Goal: Transaction & Acquisition: Purchase product/service

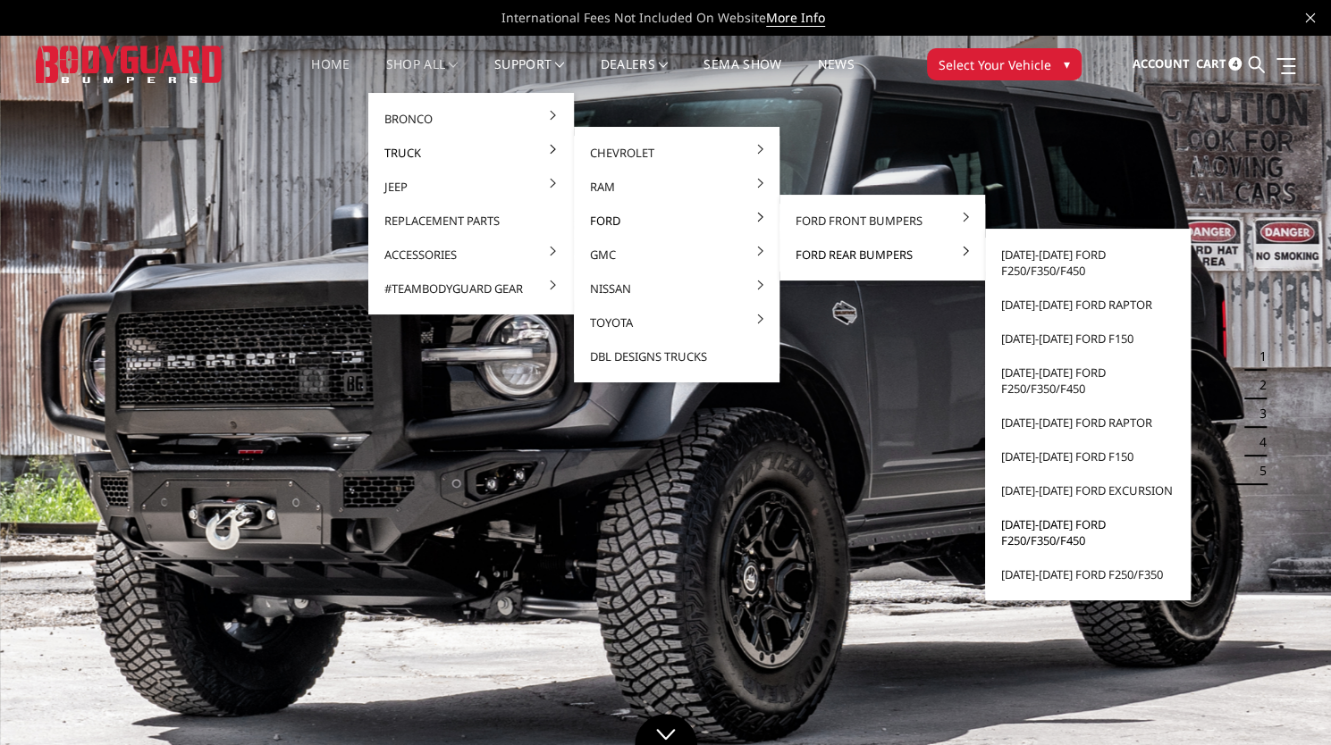
click at [1067, 534] on link "[DATE]-[DATE] Ford F250/F350/F450" at bounding box center [1087, 533] width 191 height 50
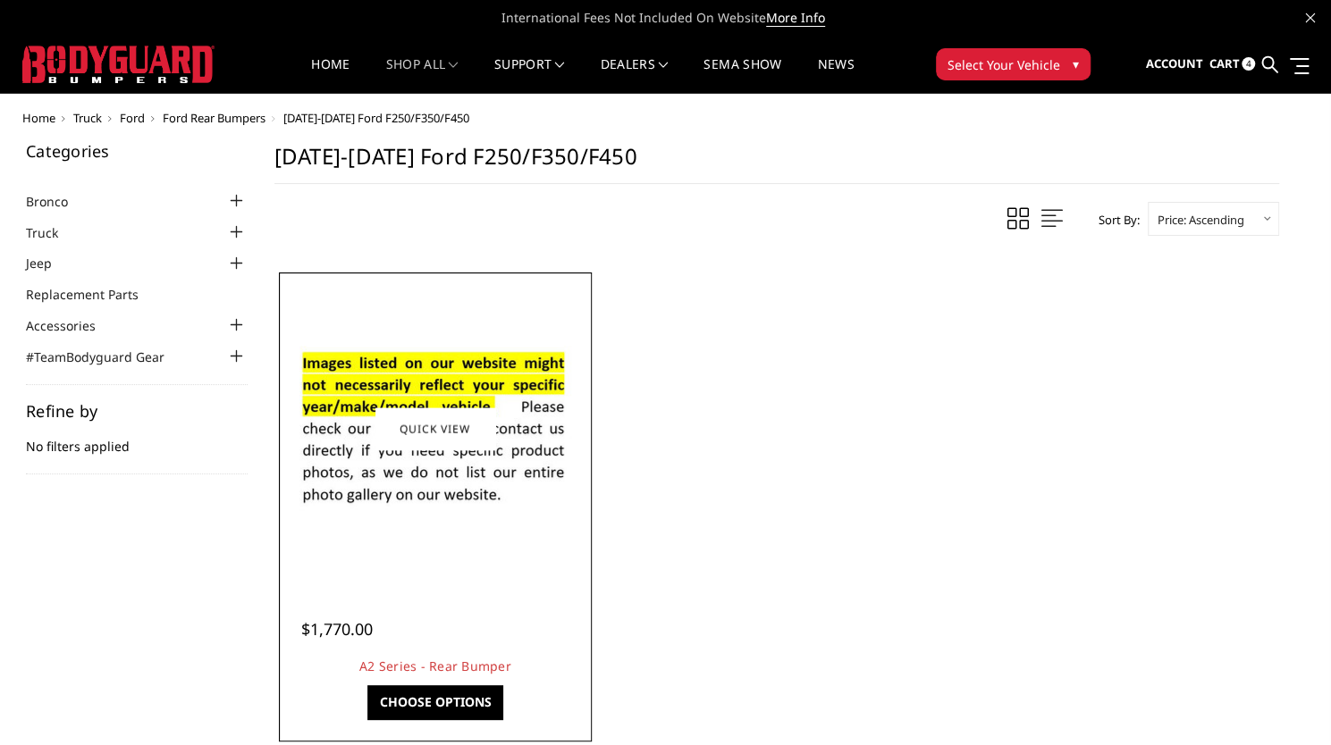
click at [525, 464] on img at bounding box center [435, 429] width 286 height 195
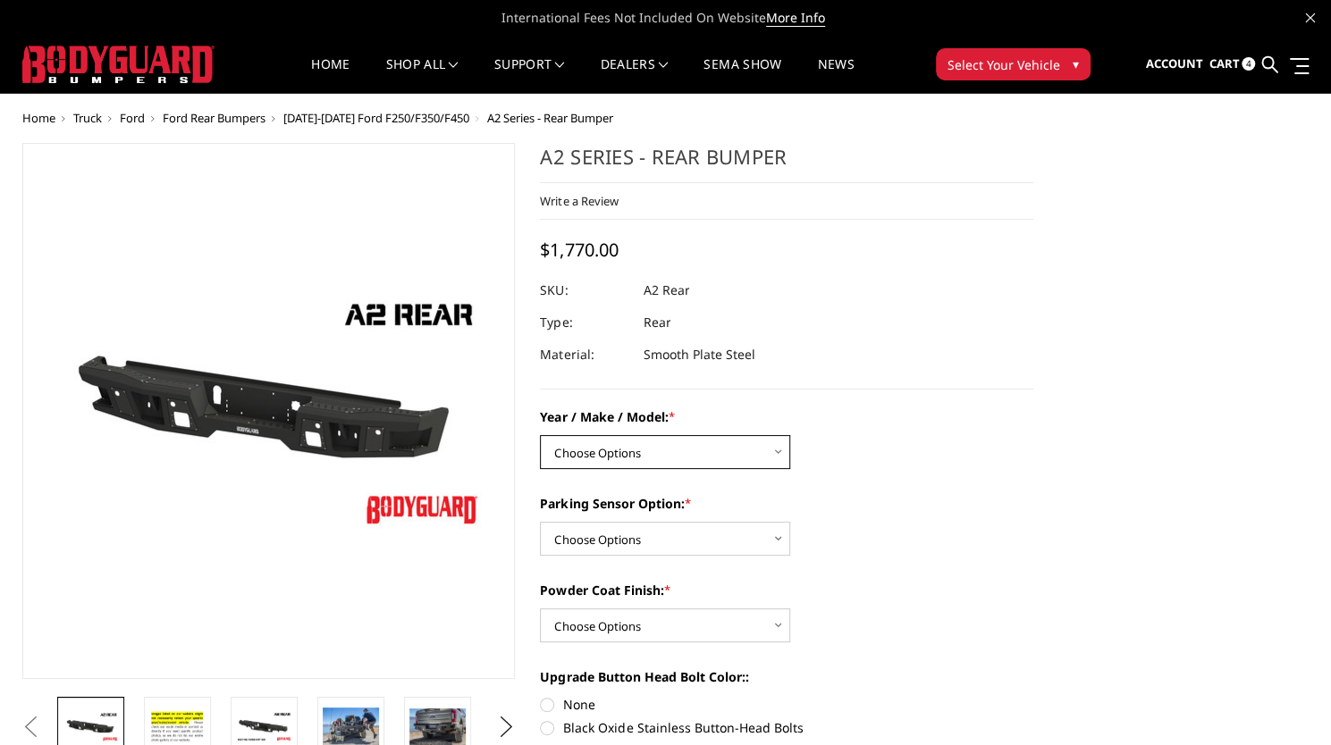
click at [599, 442] on select "Choose Options Chevrolet/GMC 20-24 2500 / 3500 Chevrolet/GMC 15-19 2500 / 3500 …" at bounding box center [665, 452] width 250 height 34
select select "1466"
click at [540, 435] on select "Choose Options Chevrolet/GMC 20-24 2500 / 3500 Chevrolet/GMC 15-19 2500 / 3500 …" at bounding box center [665, 452] width 250 height 34
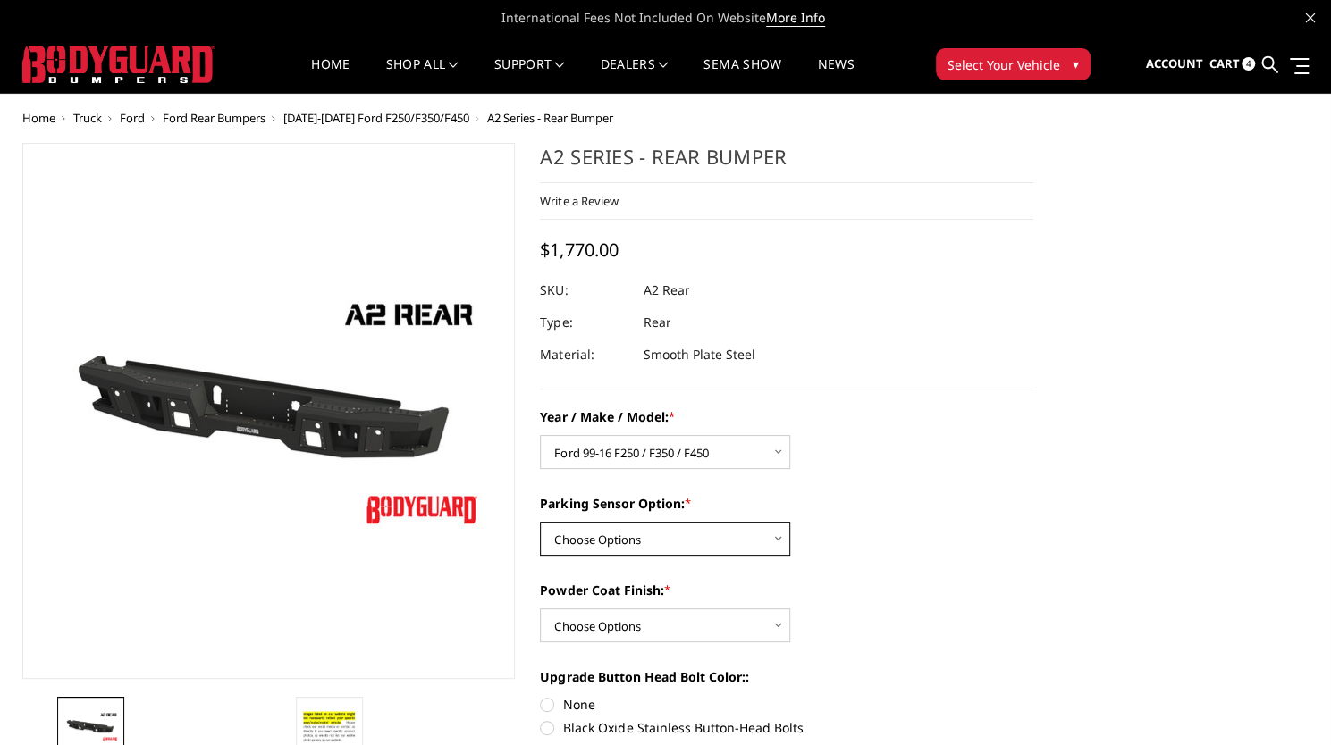
click at [651, 545] on select "Choose Options Yes - With sensor cutouts No - Without sensor cutouts" at bounding box center [665, 539] width 250 height 34
select select "564"
click at [540, 522] on select "Choose Options Yes - With sensor cutouts No - Without sensor cutouts" at bounding box center [665, 539] width 250 height 34
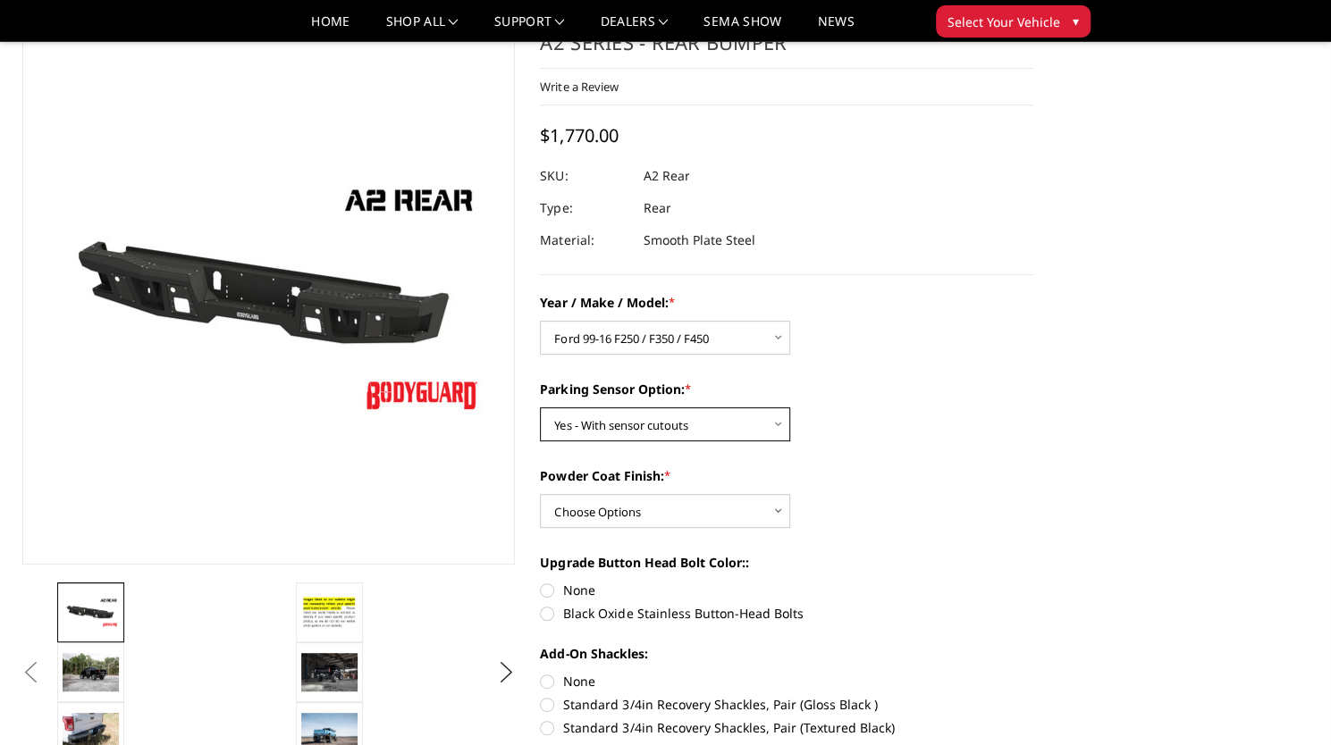
scroll to position [63, 0]
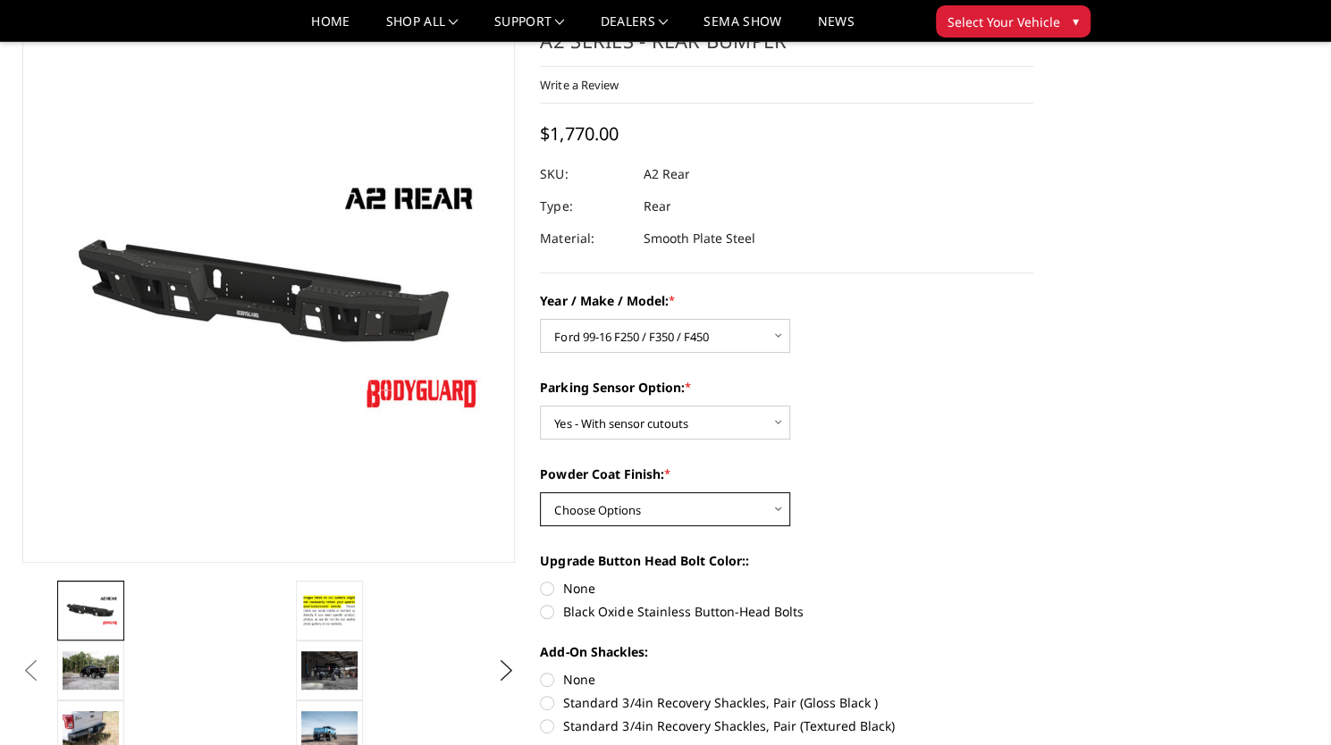
click at [656, 494] on select "Choose Options Bare metal (included) Texture black powder coat" at bounding box center [665, 509] width 250 height 34
select select "549"
click at [540, 492] on select "Choose Options Bare metal (included) Texture black powder coat" at bounding box center [665, 509] width 250 height 34
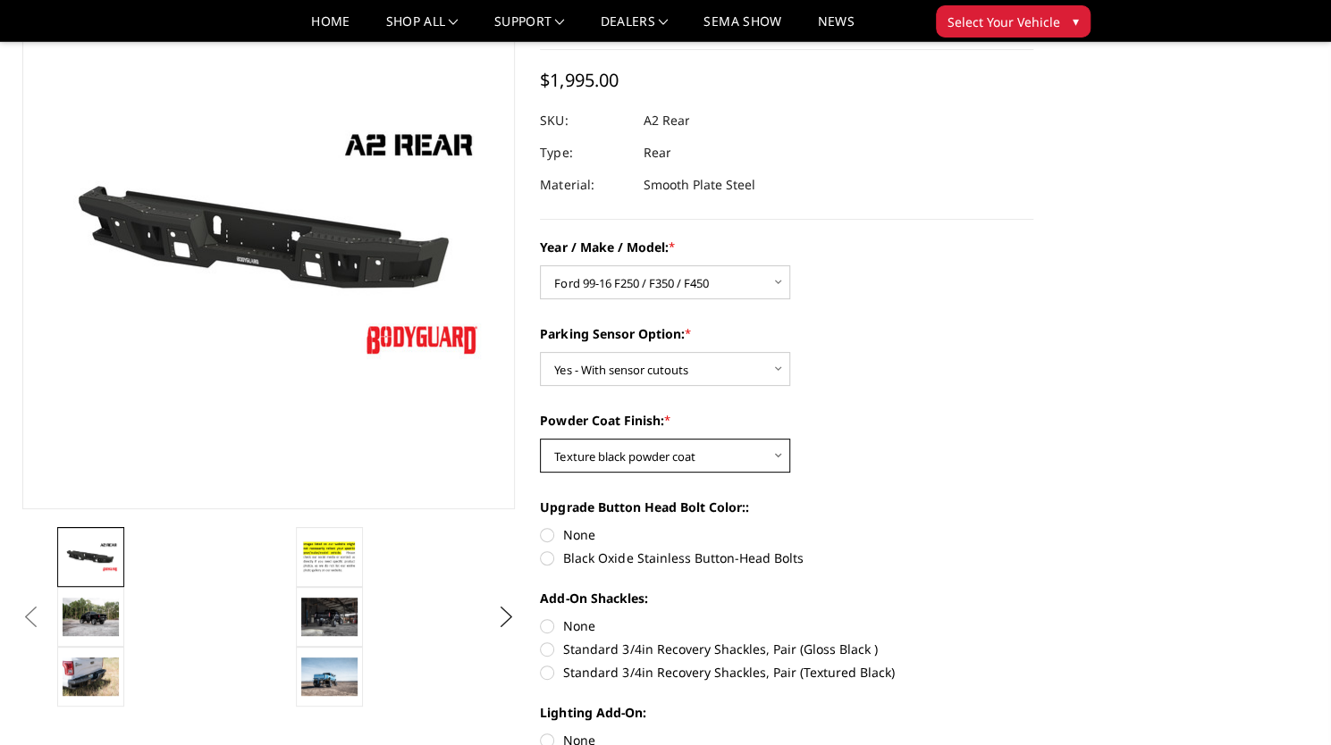
scroll to position [147, 0]
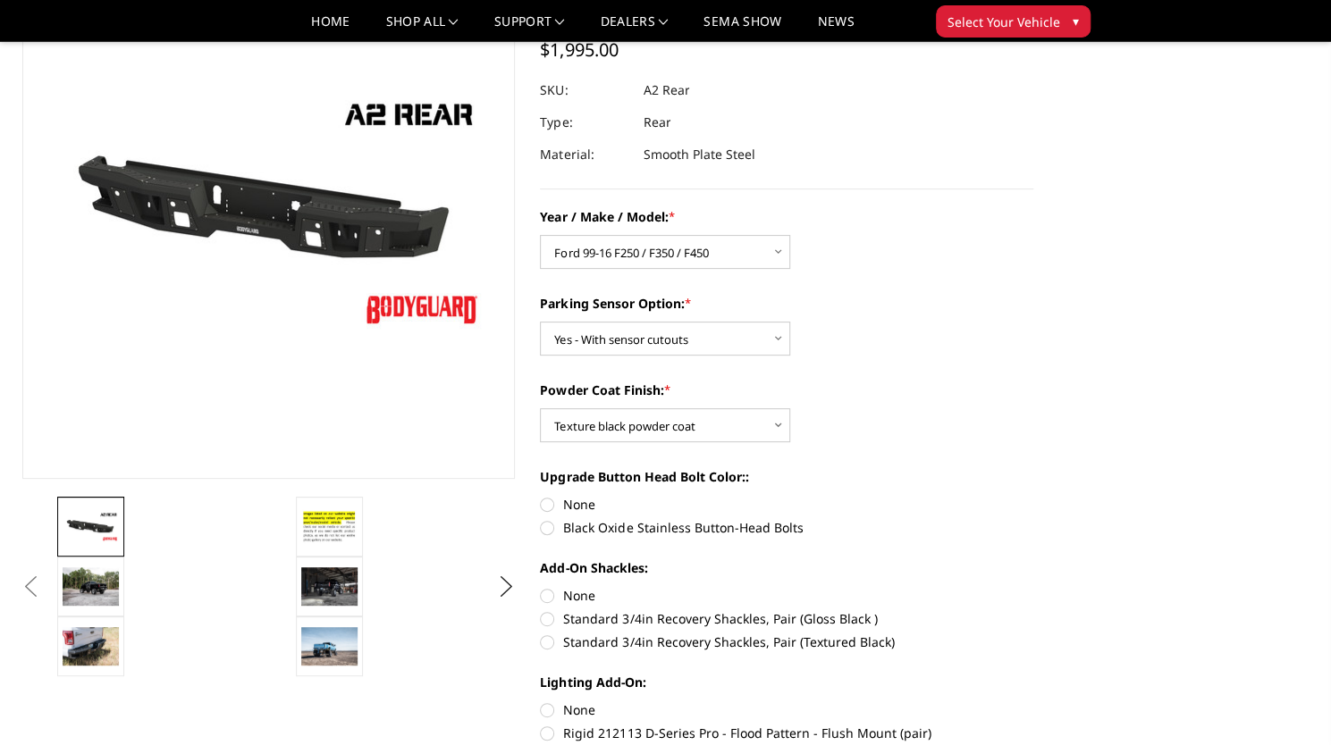
click at [567, 594] on label "None" at bounding box center [786, 595] width 493 height 19
click at [541, 587] on input "None" at bounding box center [540, 586] width 1 height 1
radio input "true"
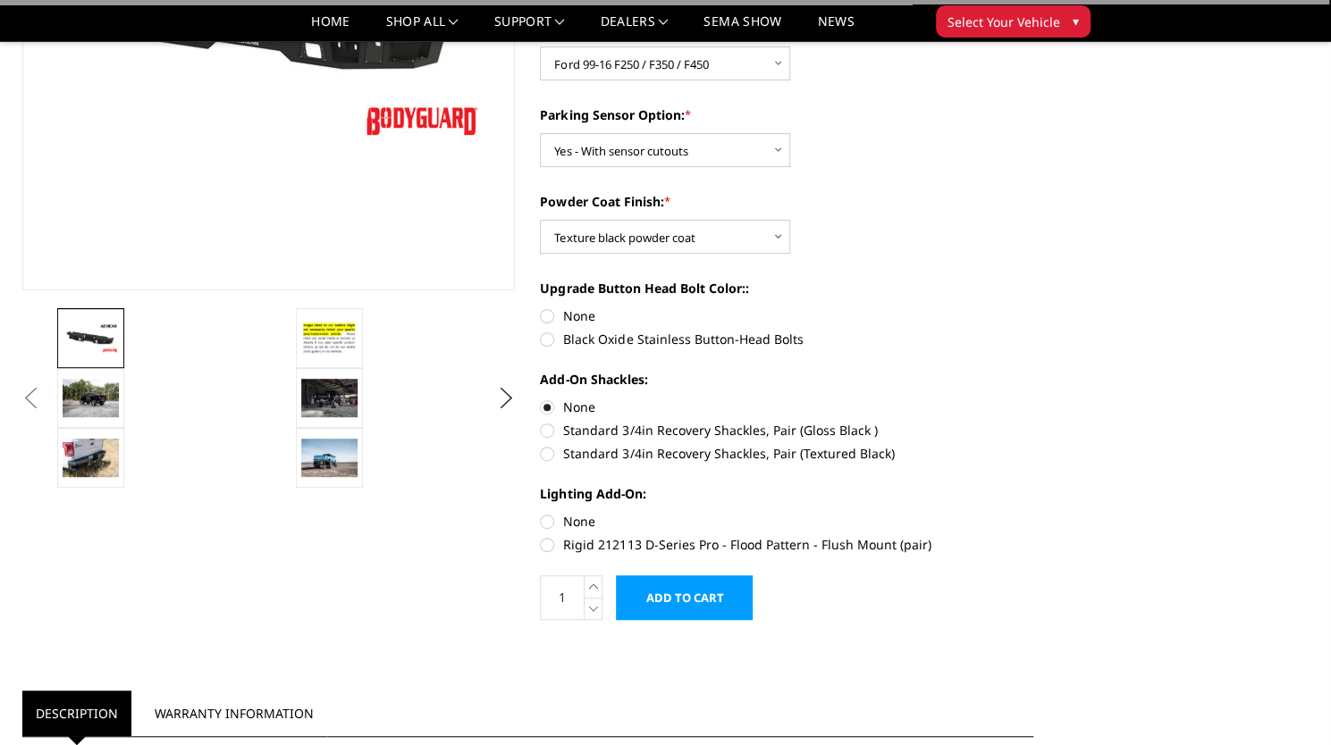
scroll to position [344, 0]
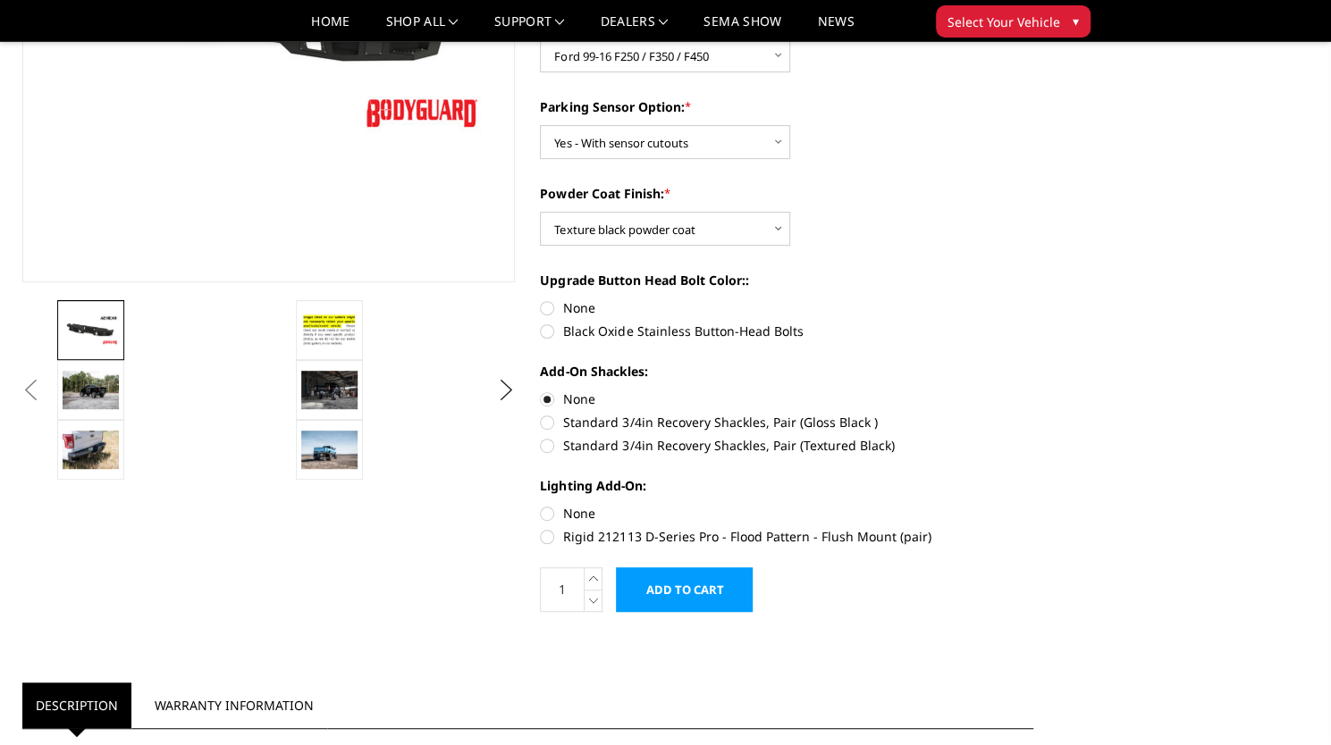
click at [549, 534] on label "Rigid 212113 D-Series Pro - Flood Pattern - Flush Mount (pair)" at bounding box center [786, 536] width 493 height 19
click at [1033, 505] on input "Rigid 212113 D-Series Pro - Flood Pattern - Flush Mount (pair)" at bounding box center [1033, 504] width 1 height 1
radio input "true"
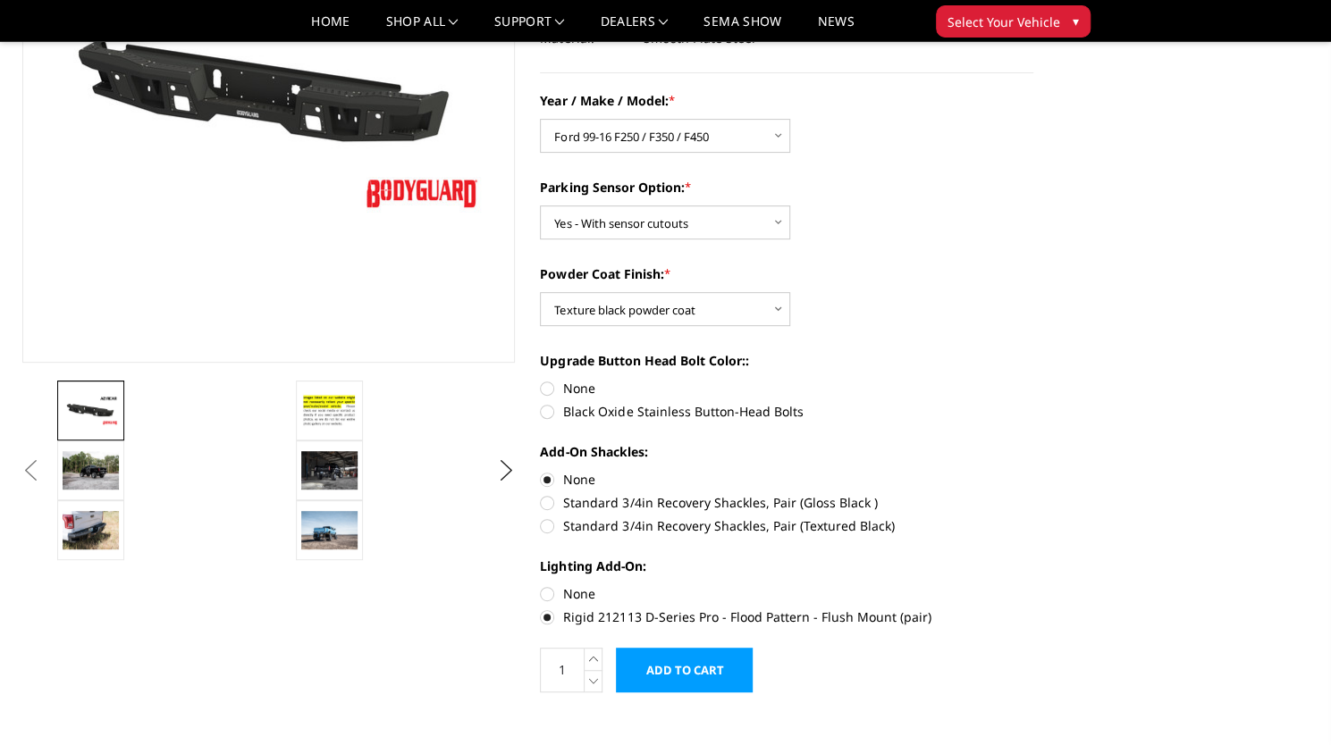
scroll to position [265, 0]
click at [547, 593] on label "None" at bounding box center [786, 593] width 493 height 19
click at [541, 584] on input "None" at bounding box center [540, 584] width 1 height 1
radio input "true"
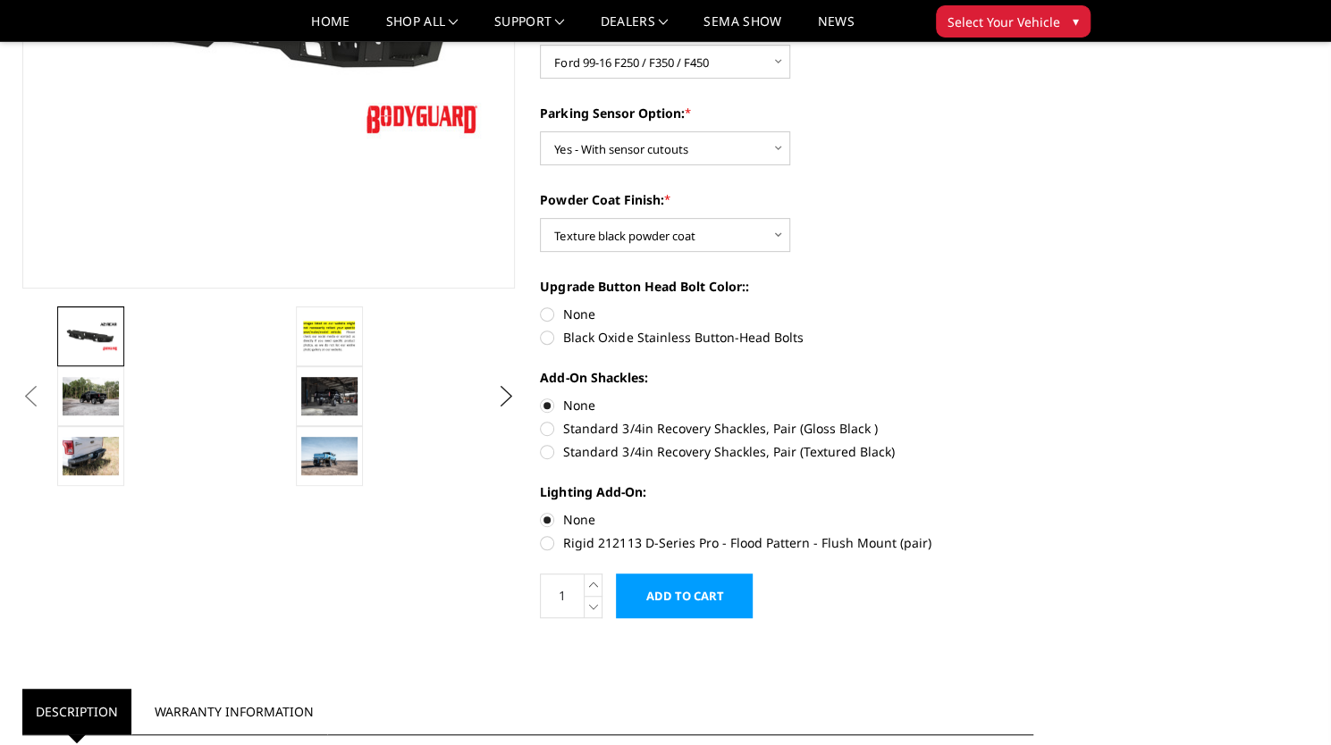
scroll to position [267, 0]
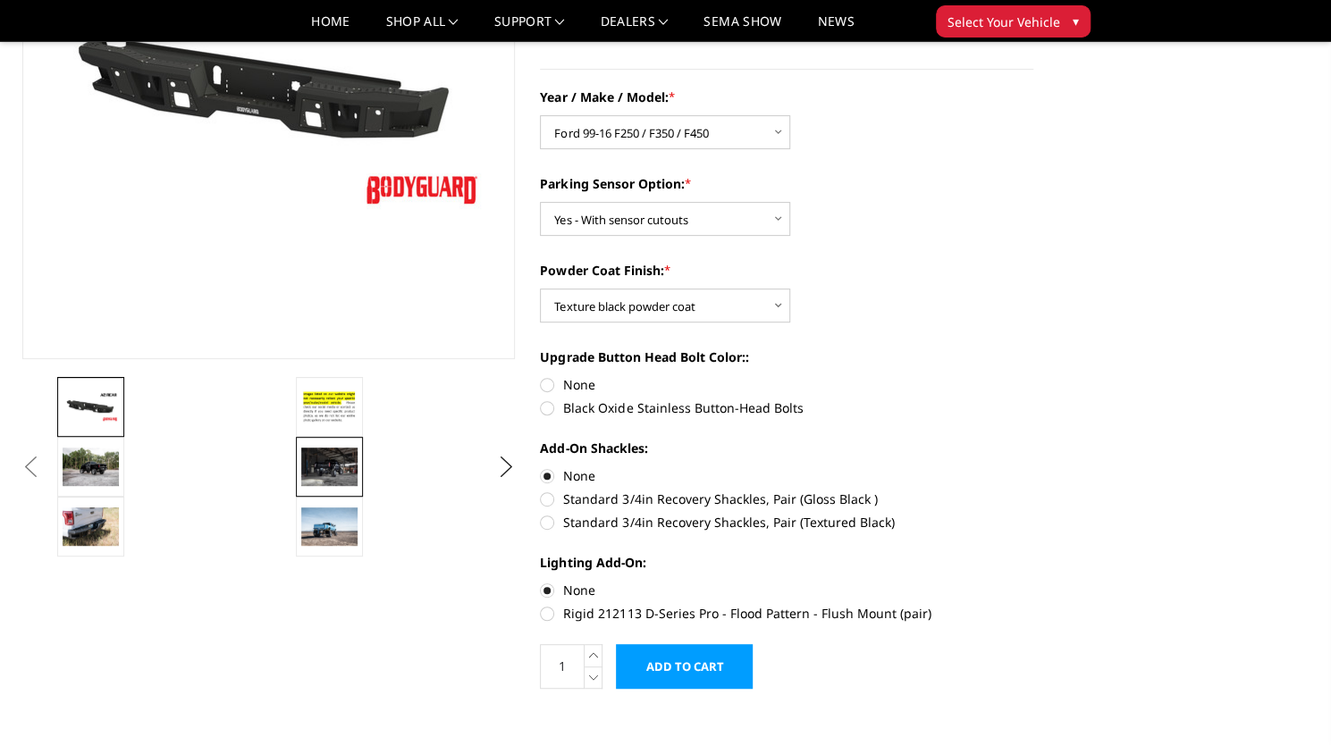
click at [336, 467] on img at bounding box center [329, 467] width 56 height 38
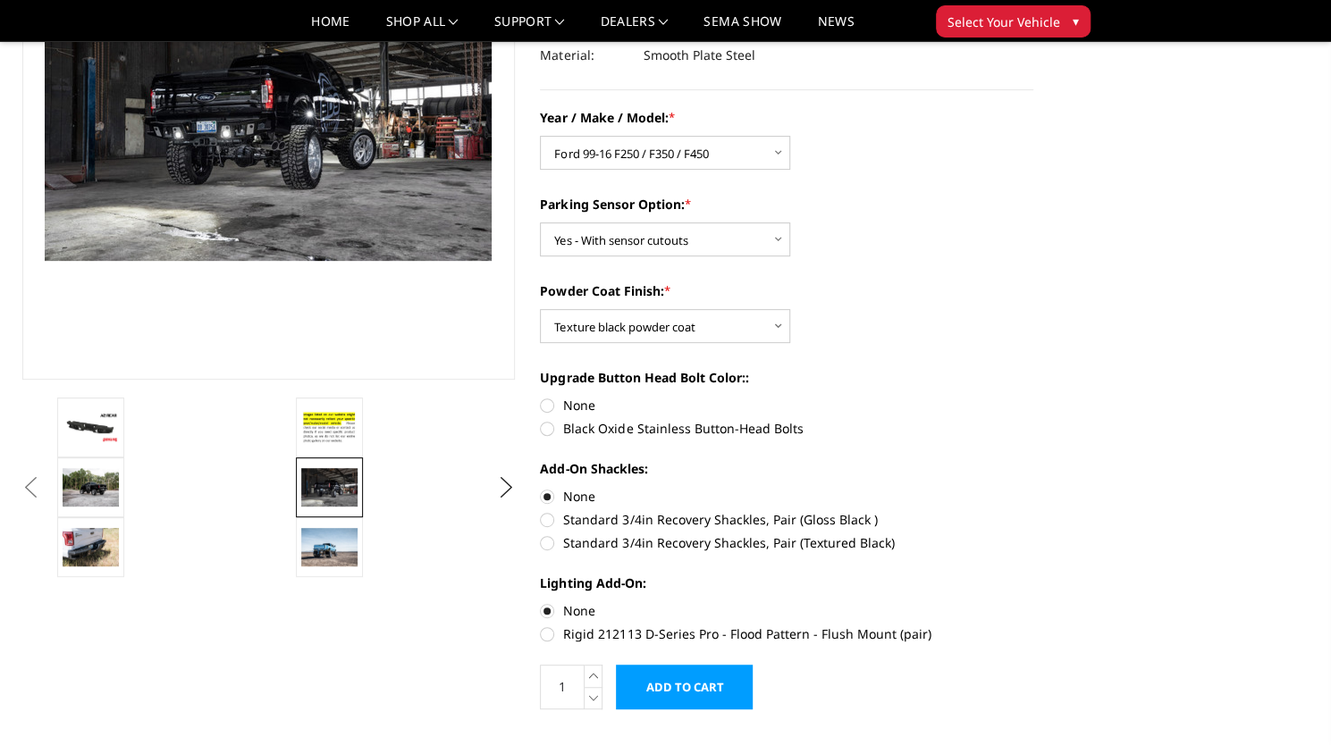
scroll to position [248, 0]
click at [109, 547] on img at bounding box center [91, 546] width 56 height 38
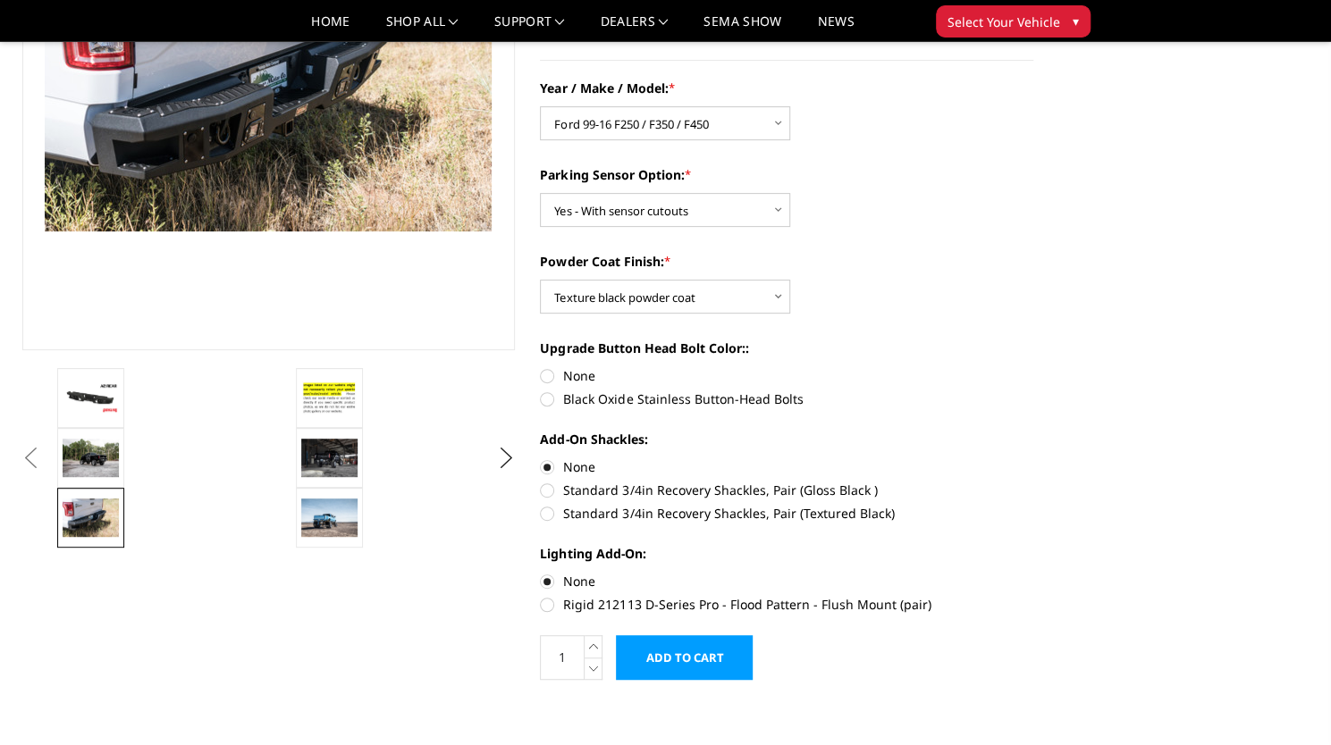
scroll to position [278, 0]
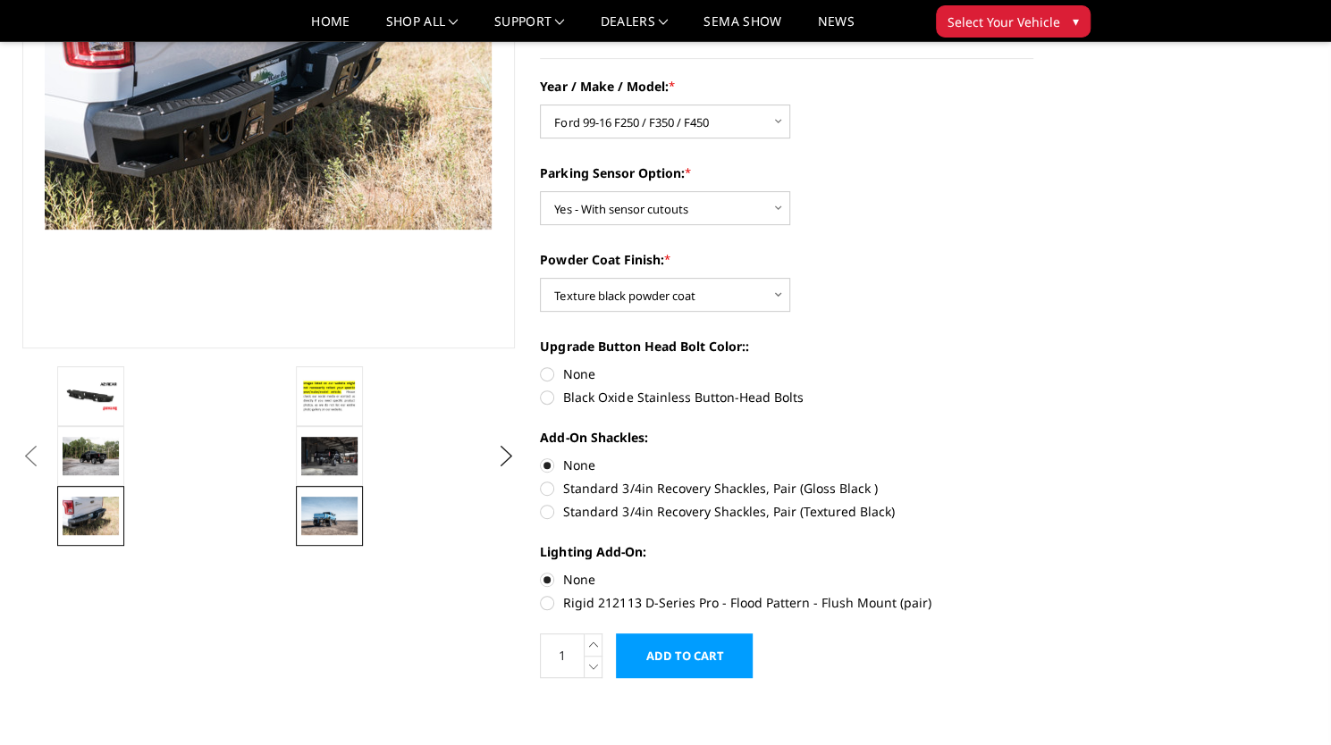
click at [333, 530] on img at bounding box center [329, 516] width 56 height 38
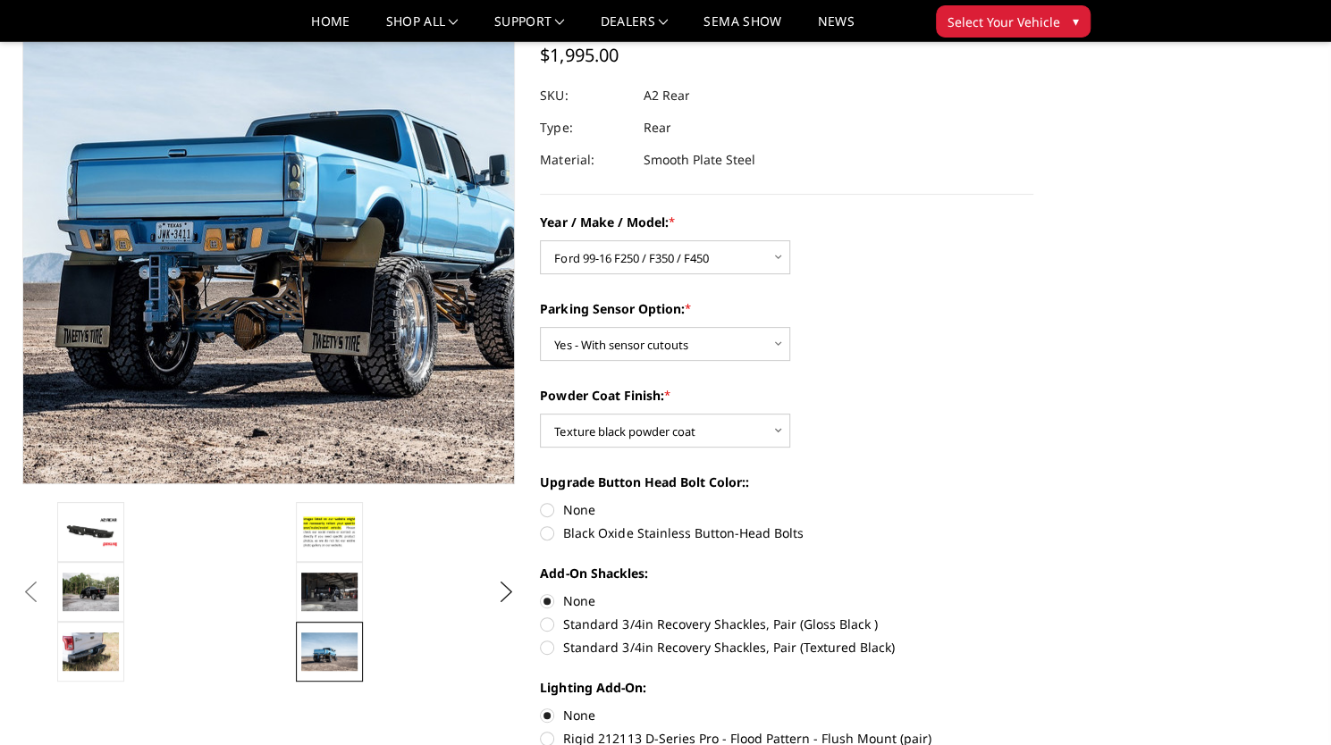
scroll to position [304, 0]
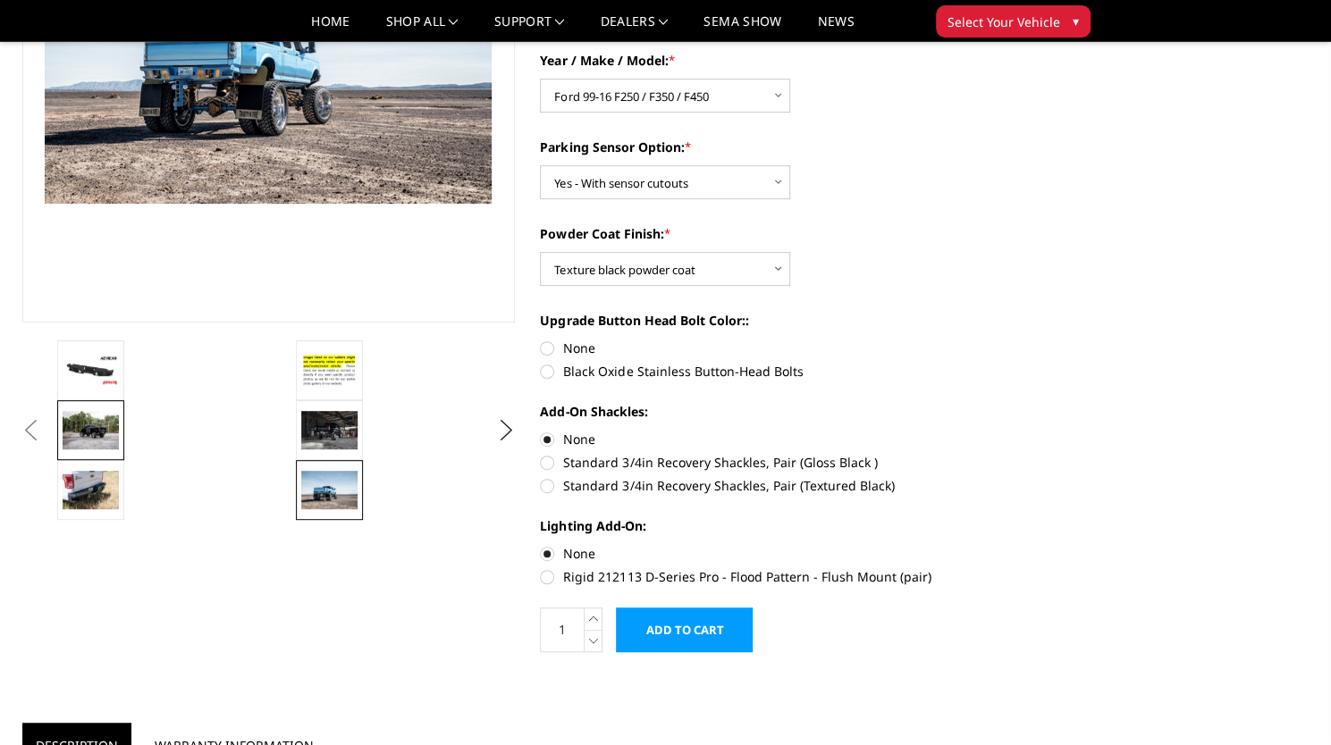
click at [108, 435] on img at bounding box center [91, 430] width 56 height 38
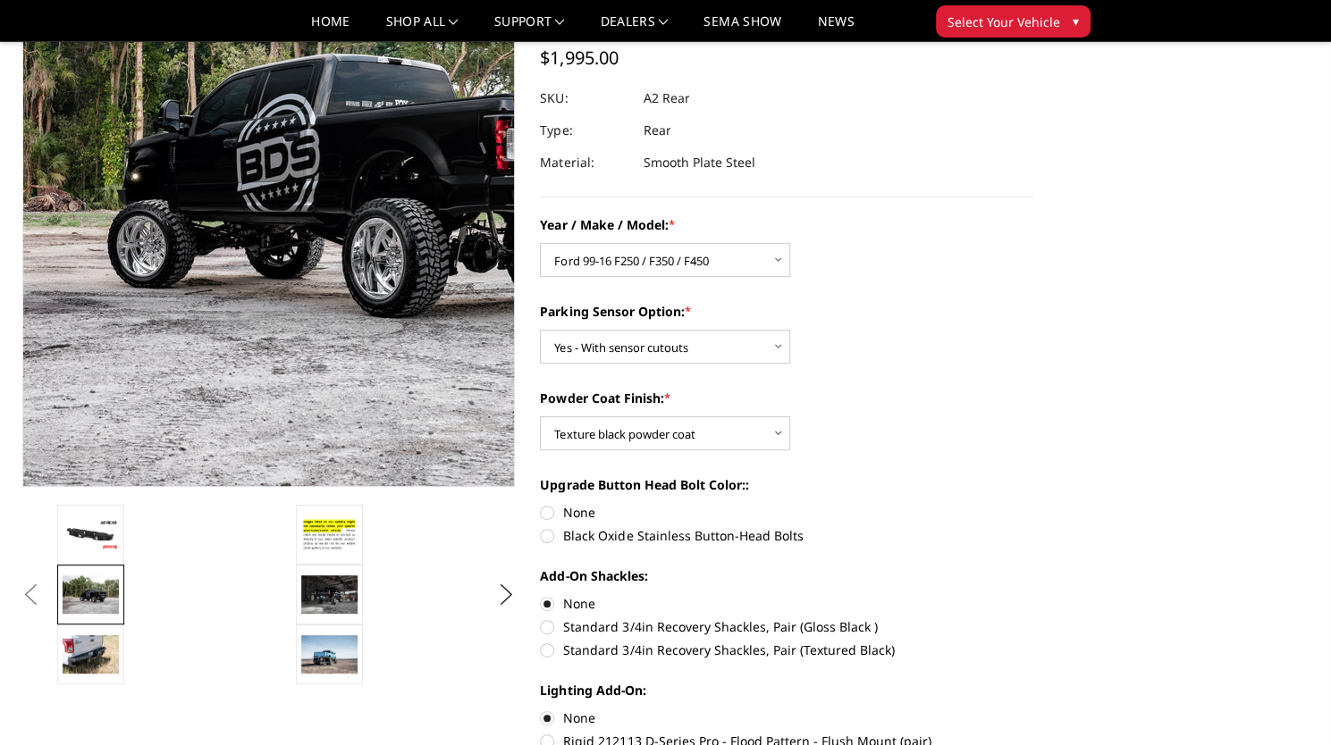
scroll to position [138, 0]
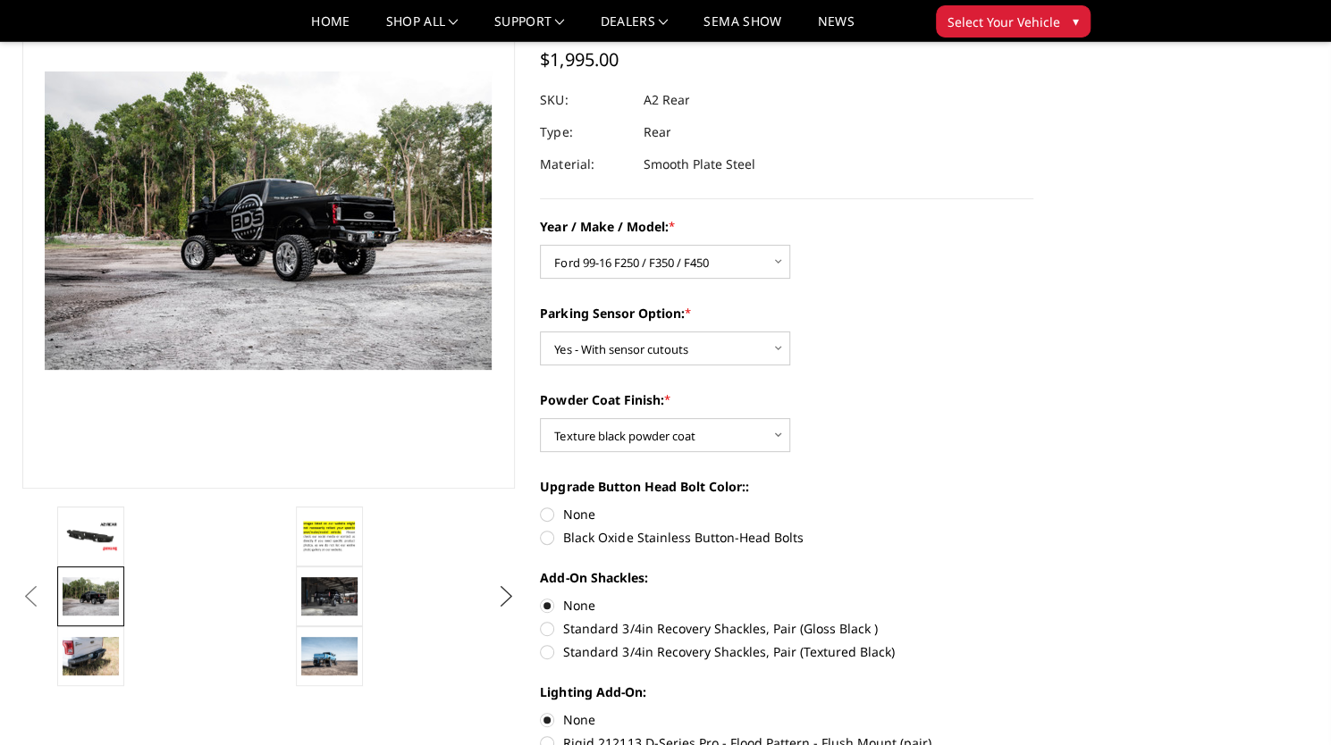
click at [499, 584] on button "Next" at bounding box center [505, 597] width 27 height 27
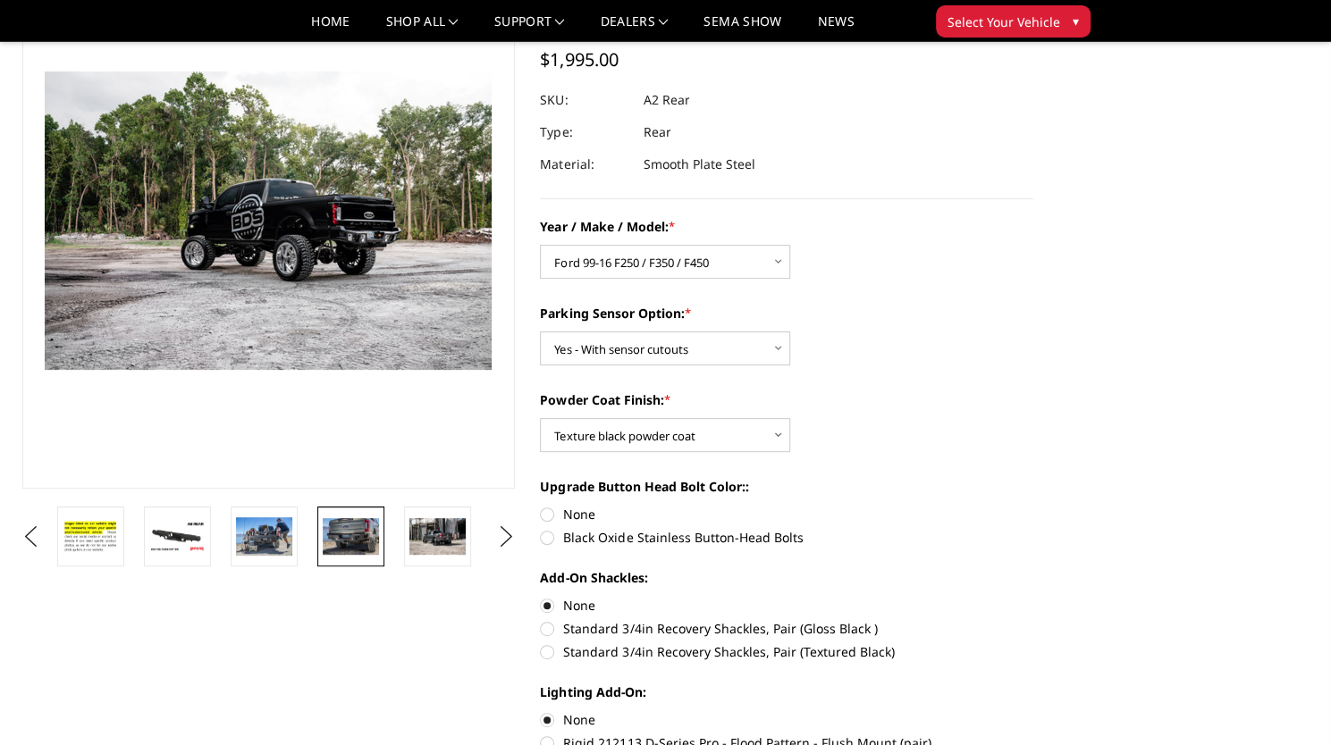
click at [374, 524] on img at bounding box center [351, 536] width 56 height 37
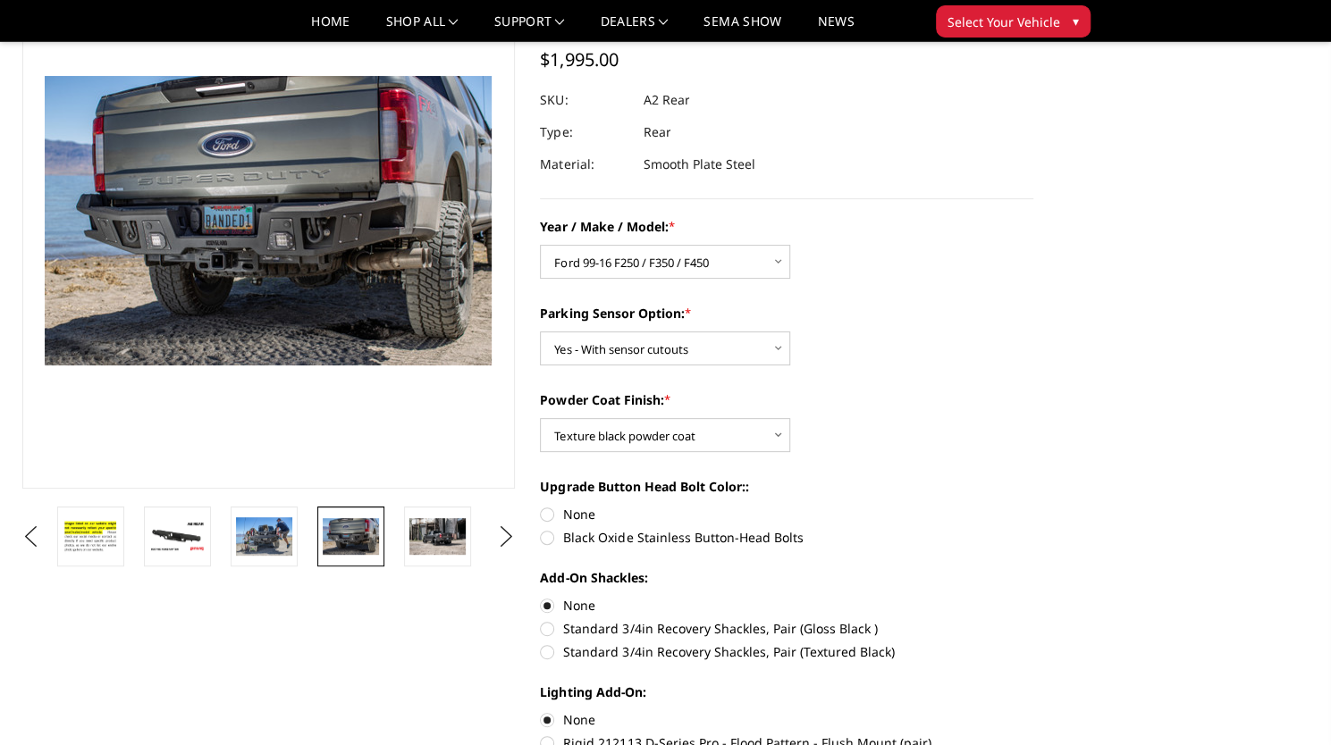
scroll to position [143, 0]
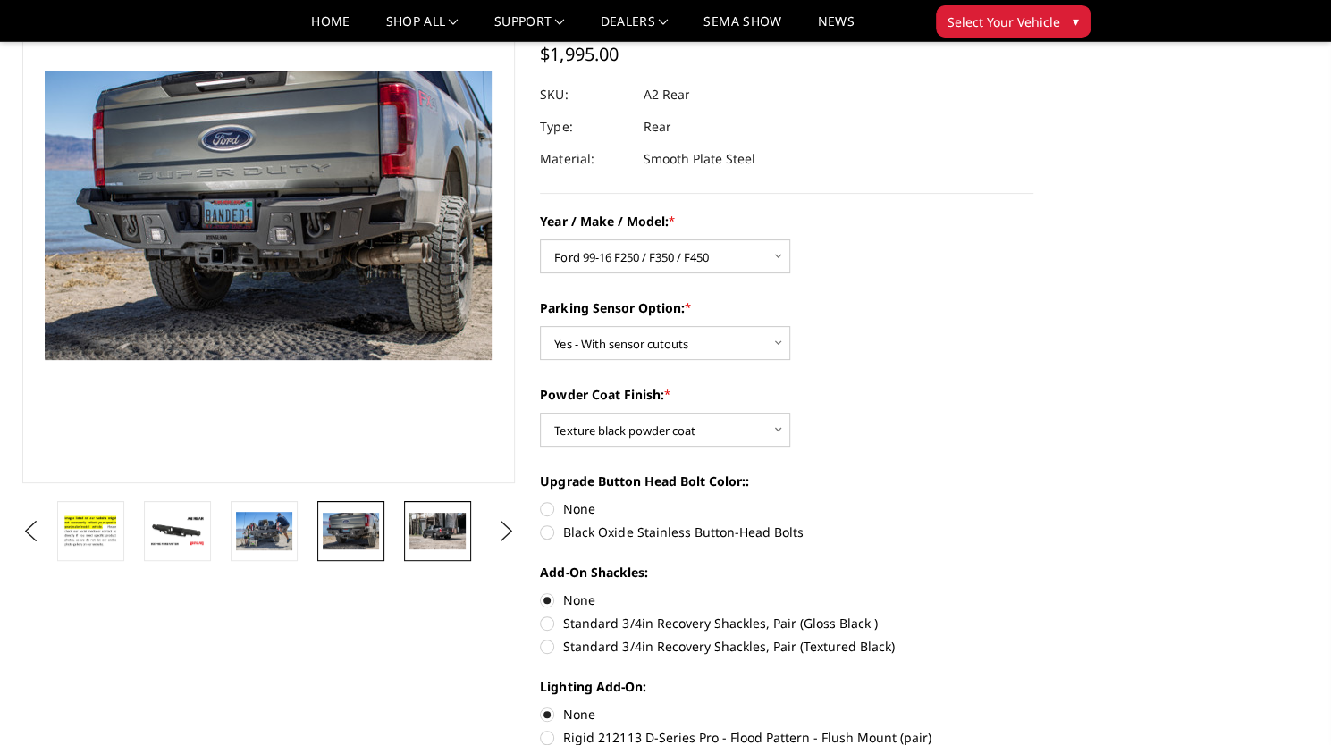
click at [453, 528] on img at bounding box center [437, 531] width 56 height 37
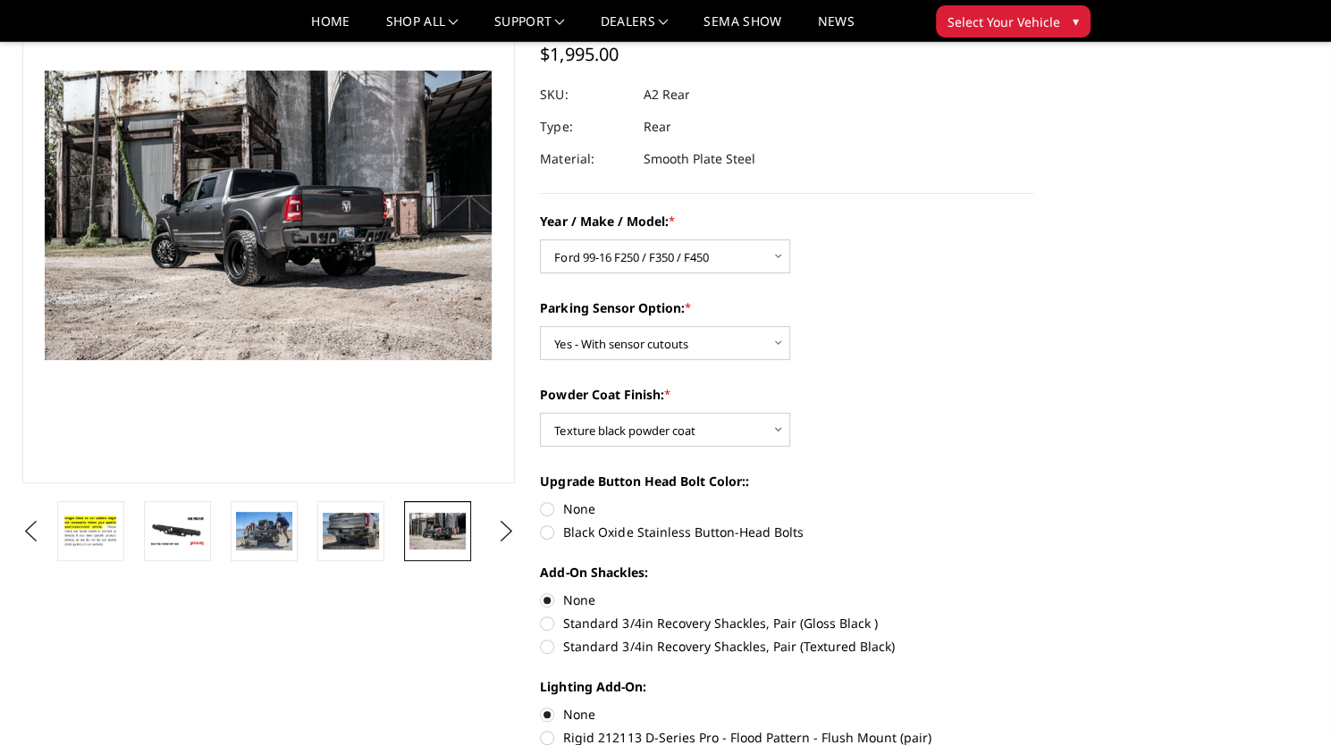
scroll to position [0, 0]
